Goal: Task Accomplishment & Management: Complete application form

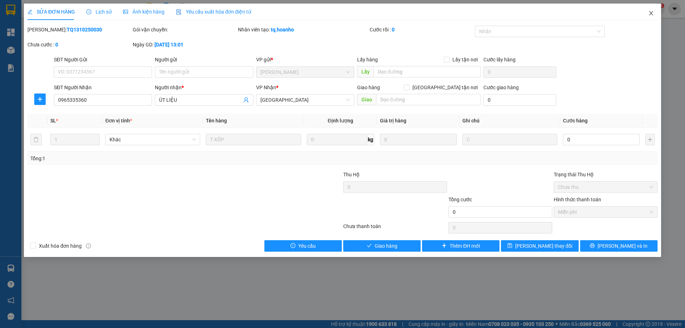
click at [657, 11] on span "Close" at bounding box center [652, 14] width 20 height 20
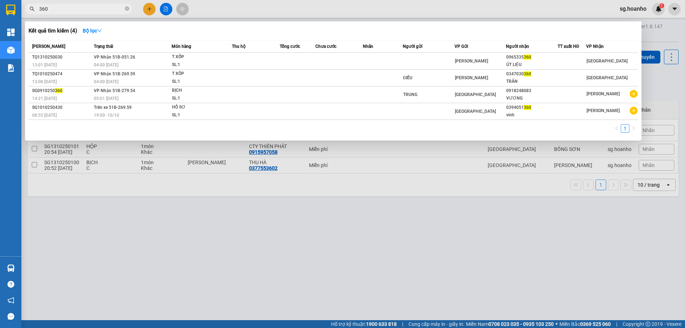
drag, startPoint x: 80, startPoint y: 9, endPoint x: 0, endPoint y: 12, distance: 80.1
click at [0, 12] on section "Kết quả tìm kiếm ( 4 ) Bộ lọc Mã ĐH Trạng thái Món hàng Thu hộ Tổng cước Chưa c…" at bounding box center [342, 164] width 685 height 328
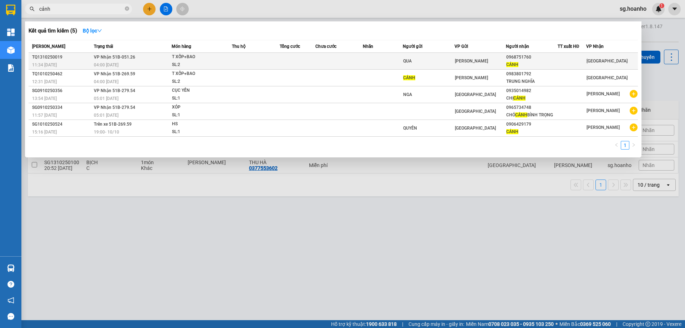
type input "cảnh"
click at [487, 57] on td "[PERSON_NAME]" at bounding box center [481, 61] width 52 height 17
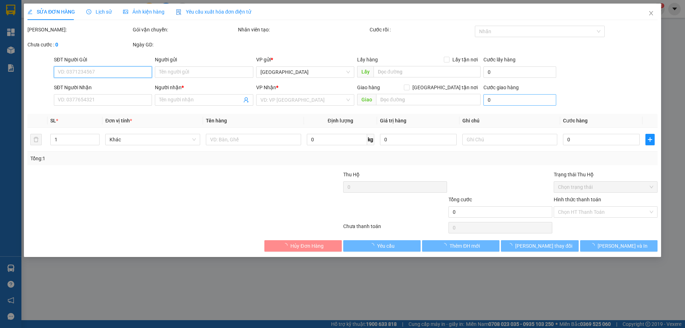
type input "QUA"
type input "0968751760"
type input "CẢNH"
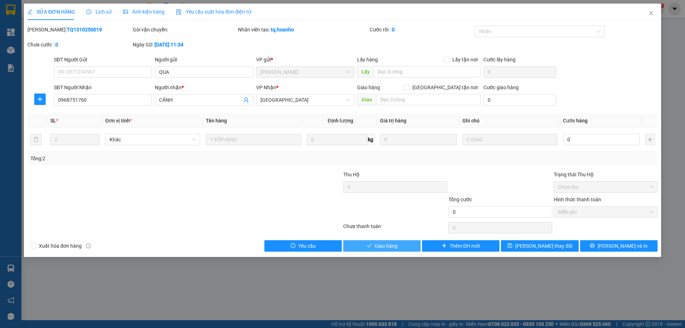
click at [395, 246] on span "Giao hàng" at bounding box center [386, 246] width 23 height 8
